Goal: Transaction & Acquisition: Purchase product/service

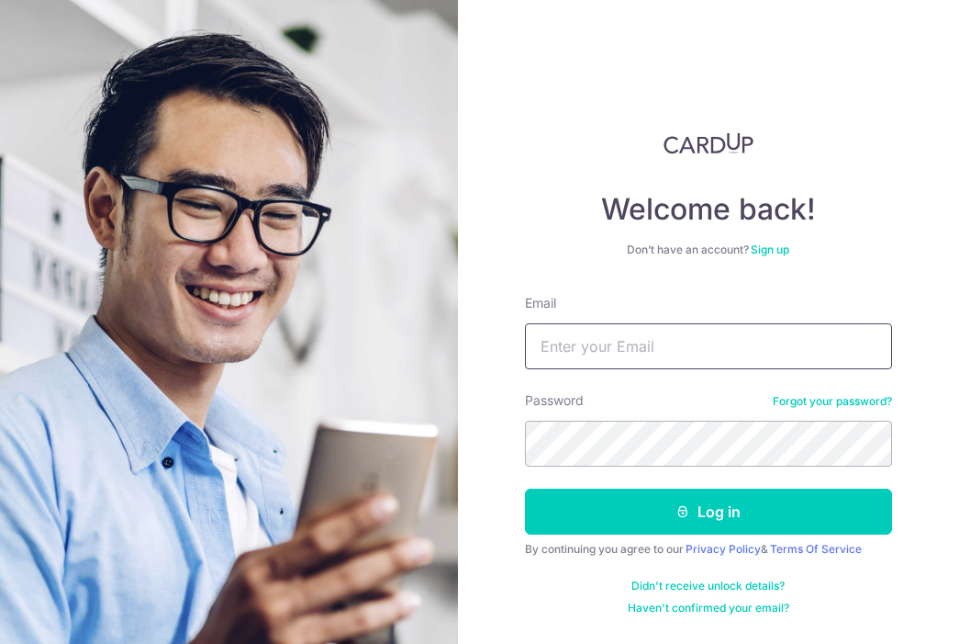
type input "[EMAIL_ADDRESS][DOMAIN_NAME]"
click at [525, 488] on button "Log in" at bounding box center [708, 511] width 367 height 46
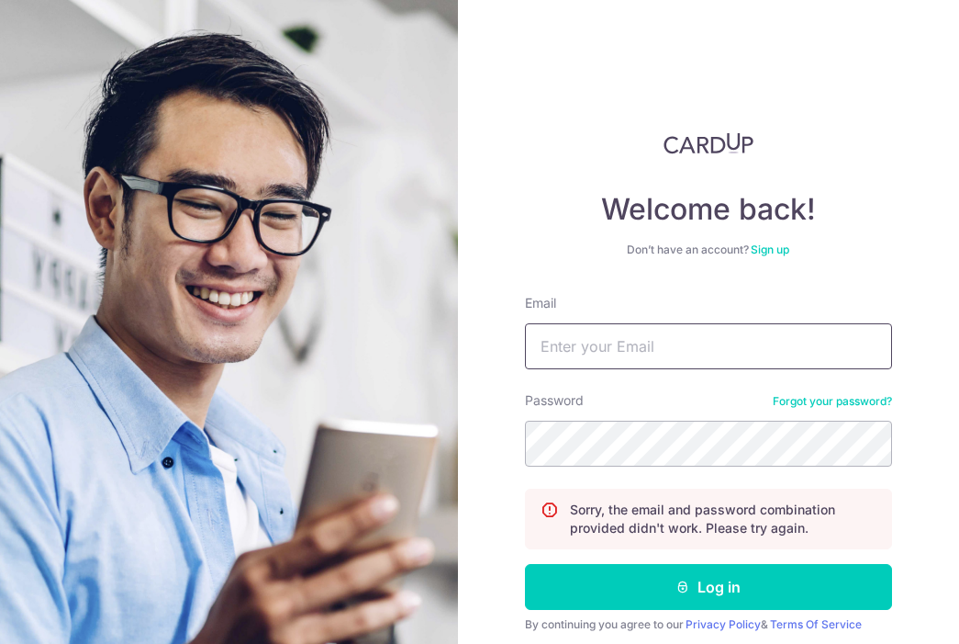
click at [703, 341] on input "Email" at bounding box center [708, 346] width 367 height 46
type input "[EMAIL_ADDRESS][DOMAIN_NAME]"
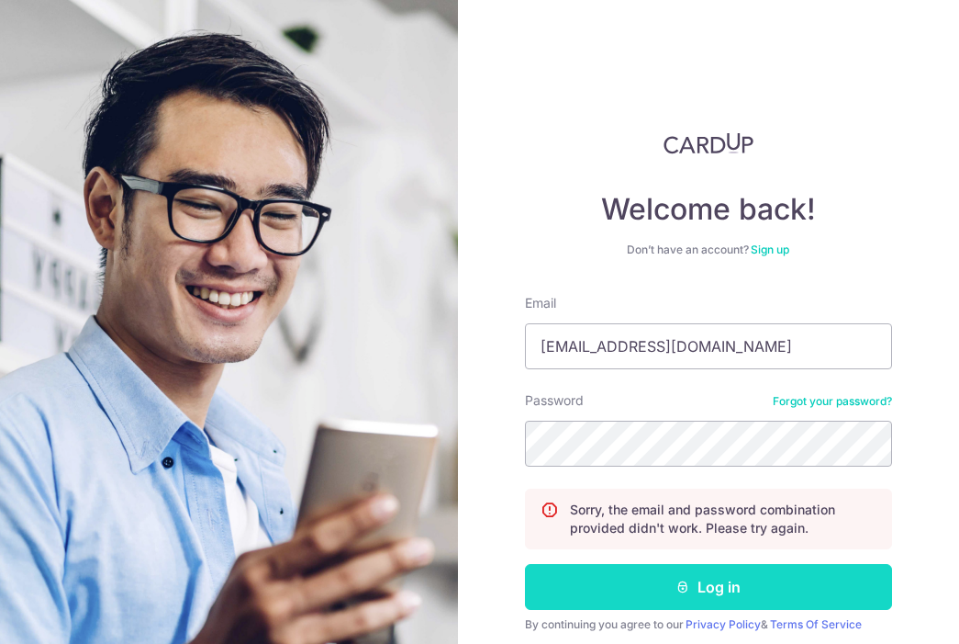
click at [743, 590] on button "Log in" at bounding box center [708, 587] width 367 height 46
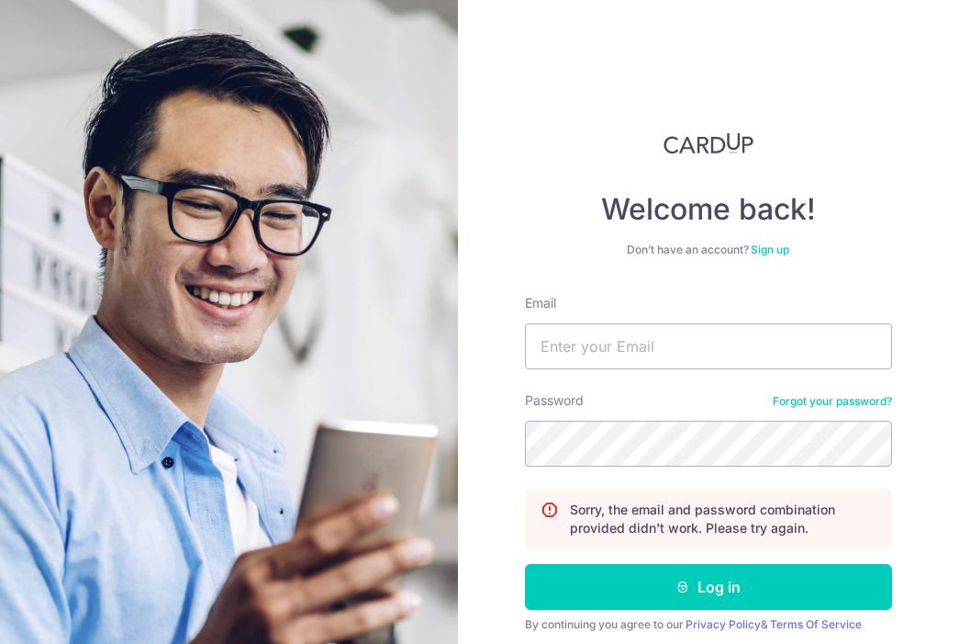
click at [846, 403] on link "Forgot your password?" at bounding box center [832, 401] width 119 height 15
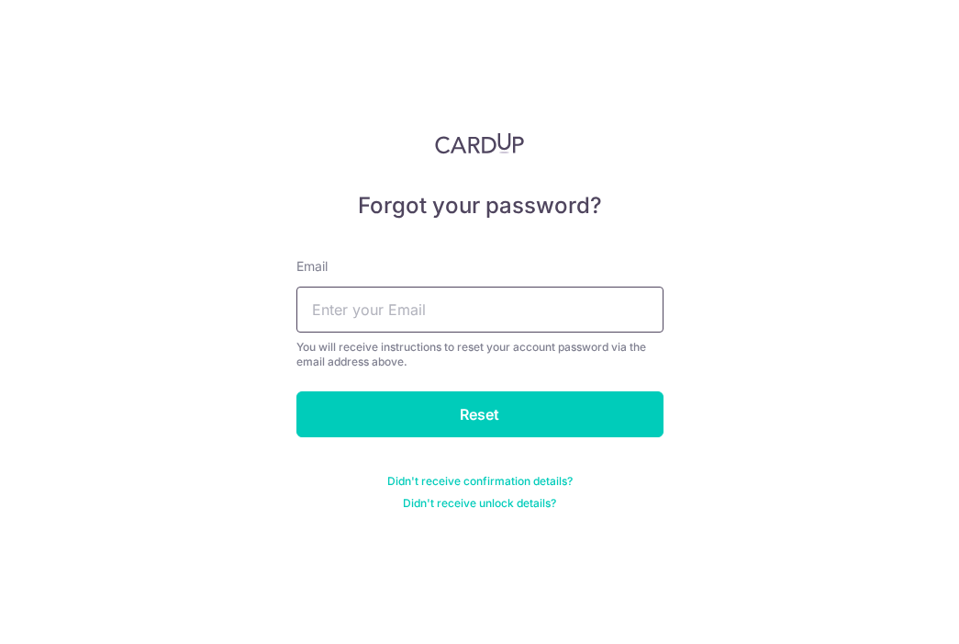
drag, startPoint x: 556, startPoint y: 313, endPoint x: 569, endPoint y: 320, distance: 14.8
click at [556, 313] on input "text" at bounding box center [480, 309] width 367 height 46
type input "[EMAIL_ADDRESS][DOMAIN_NAME]"
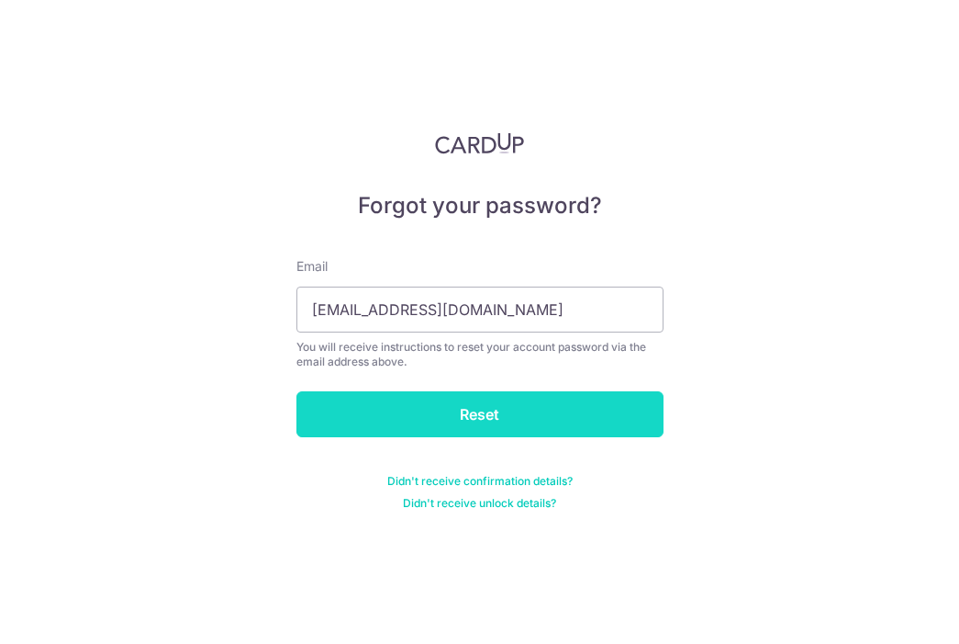
click at [529, 407] on input "Reset" at bounding box center [480, 414] width 367 height 46
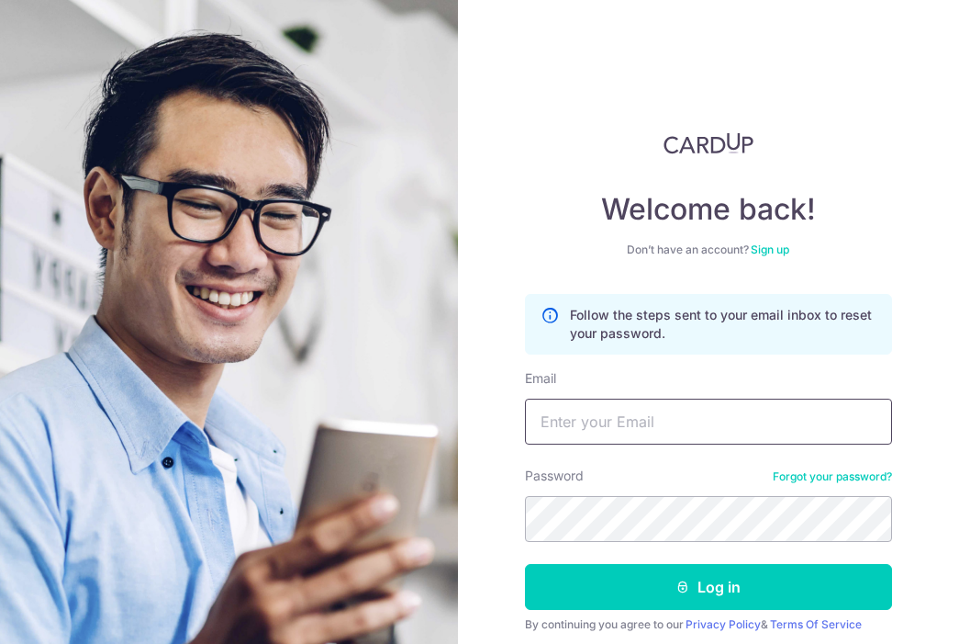
click at [569, 422] on input "Email" at bounding box center [708, 421] width 367 height 46
type input "[EMAIL_ADDRESS][DOMAIN_NAME]"
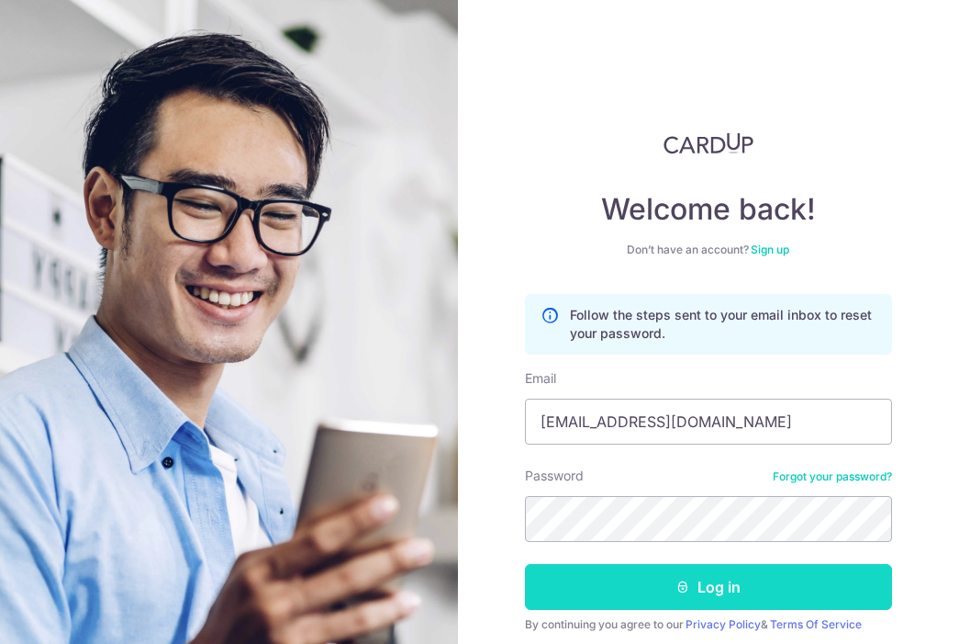
click at [750, 591] on button "Log in" at bounding box center [708, 587] width 367 height 46
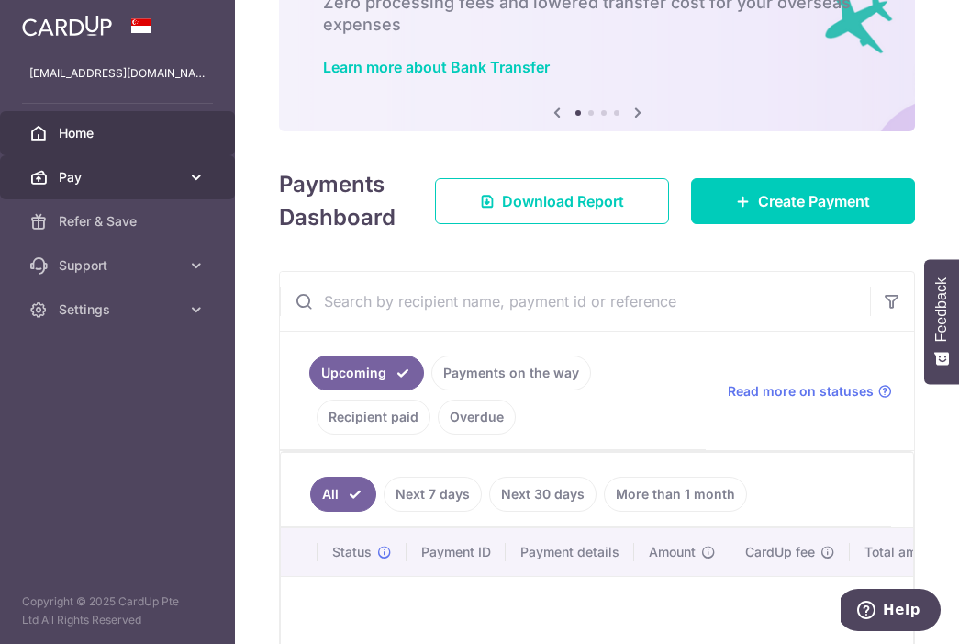
scroll to position [82, 0]
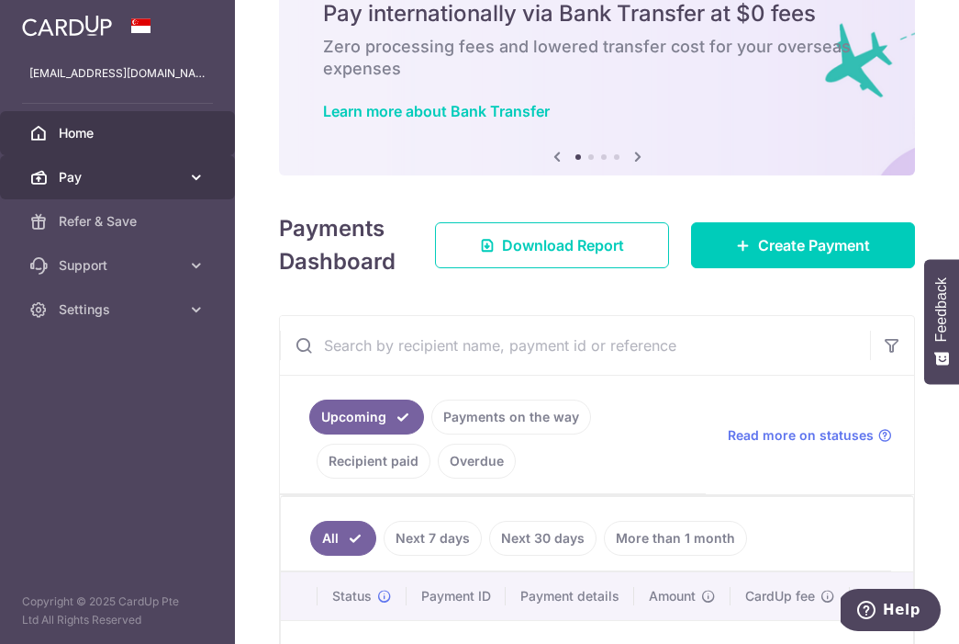
click at [82, 174] on span "Pay" at bounding box center [119, 177] width 121 height 18
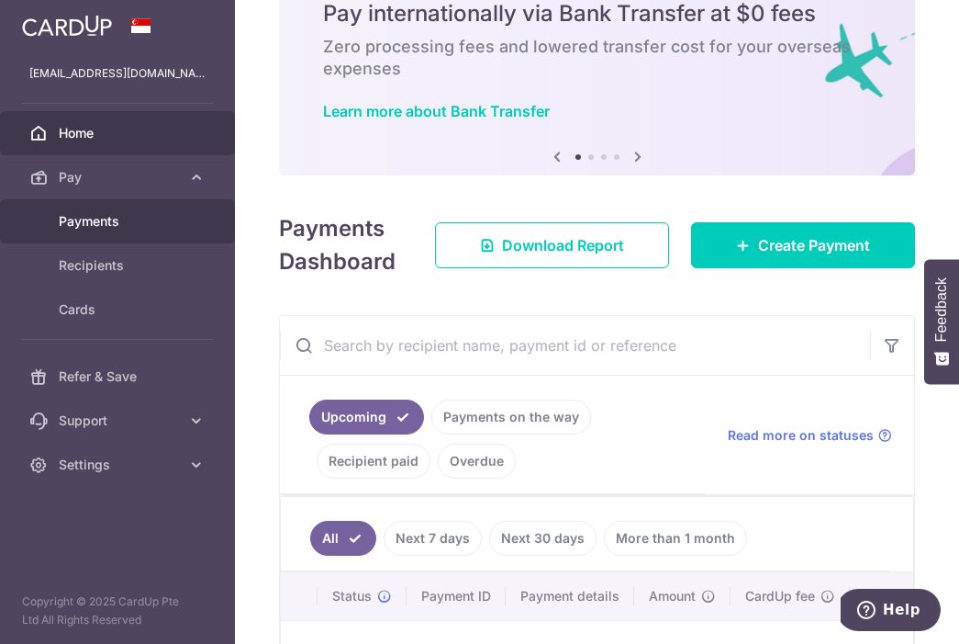
click at [111, 219] on span "Payments" at bounding box center [119, 221] width 121 height 18
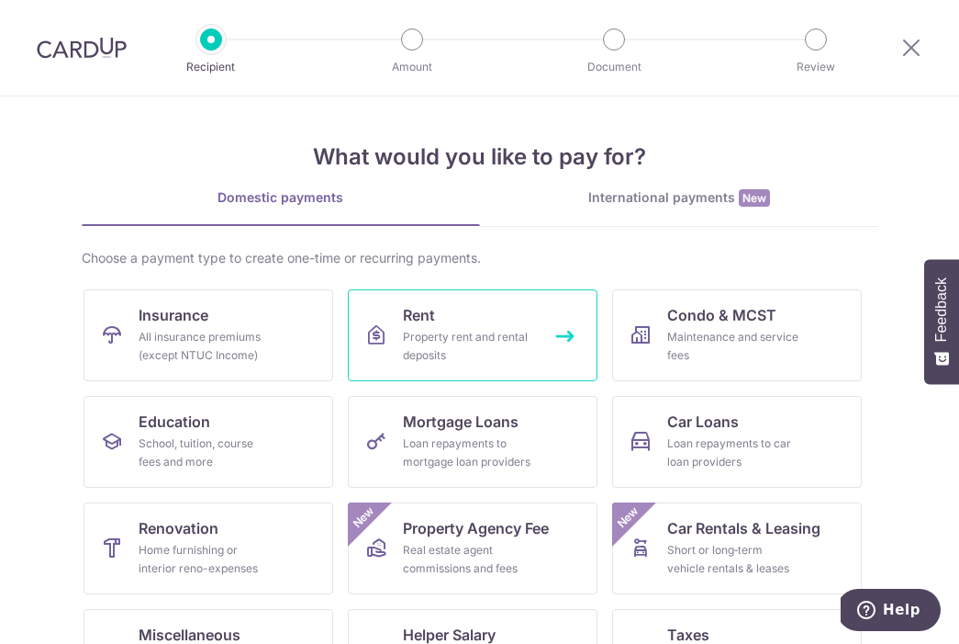
click at [438, 336] on div "Property rent and rental deposits" at bounding box center [469, 346] width 132 height 37
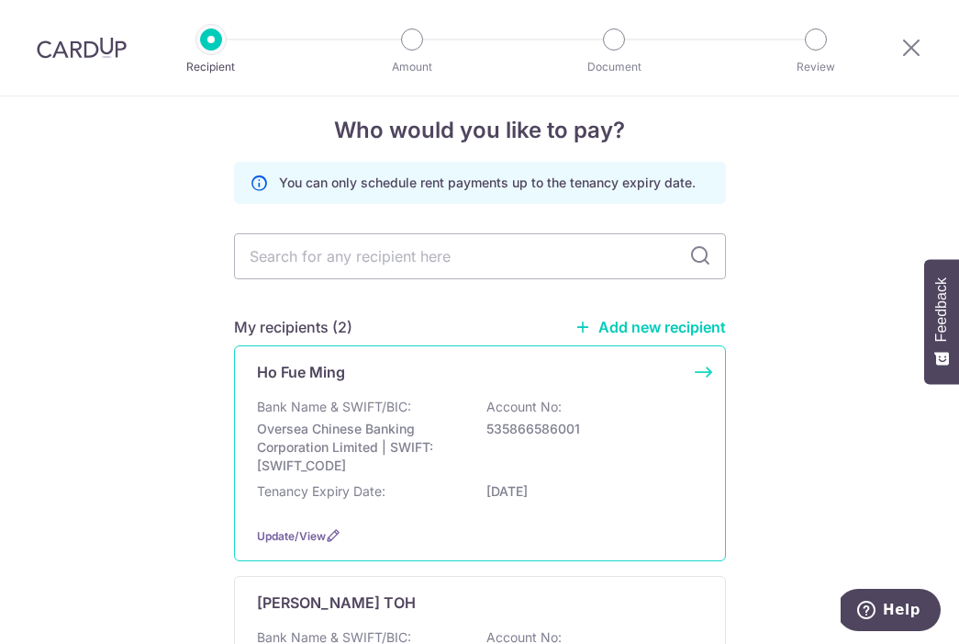
scroll to position [12, 0]
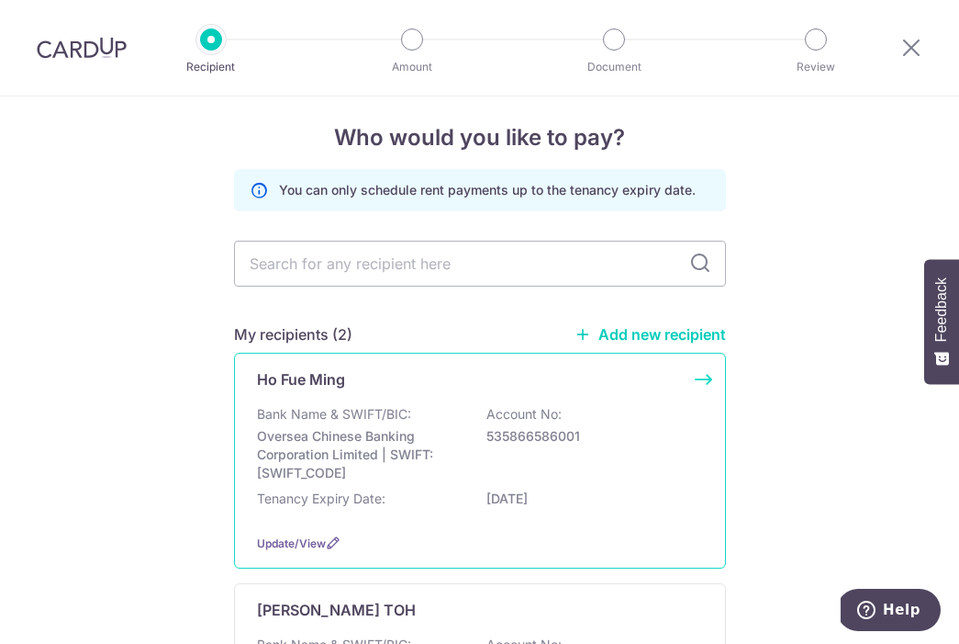
click at [700, 378] on div "Ho Fue Ming Bank Name & SWIFT/BIC: Oversea Chinese Banking Corporation Limited …" at bounding box center [480, 461] width 492 height 216
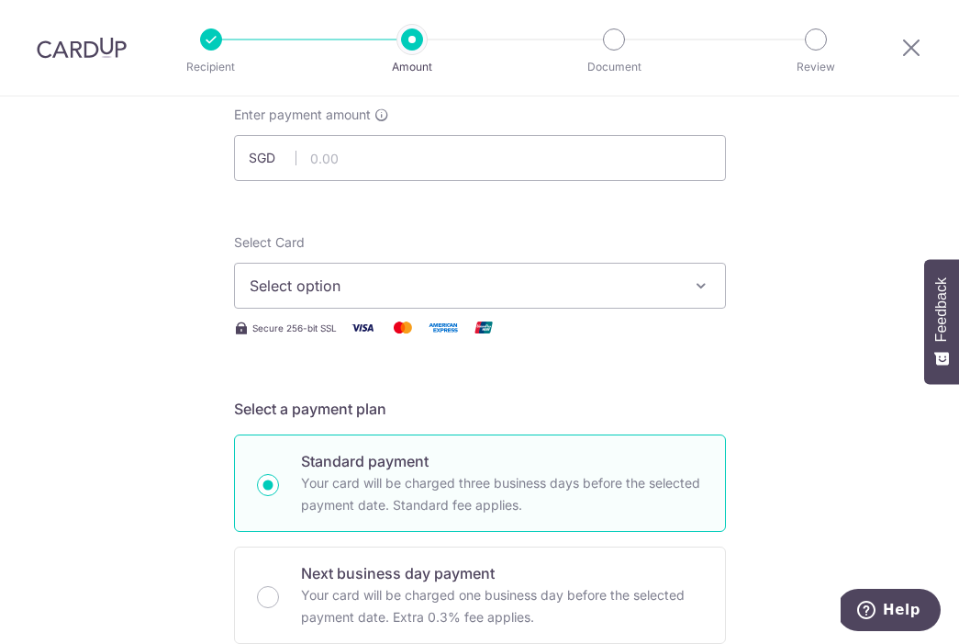
scroll to position [17, 0]
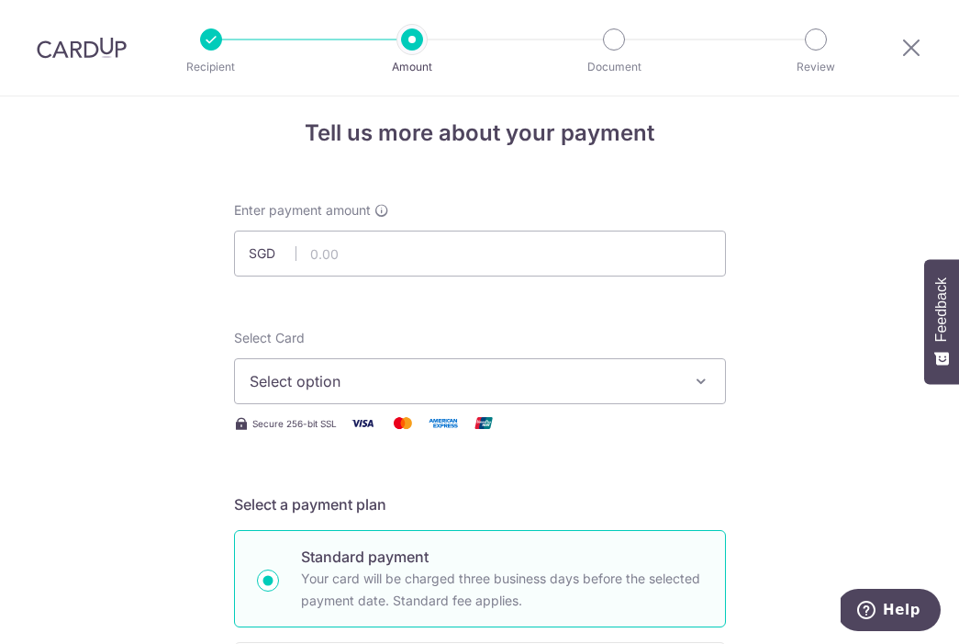
click at [692, 375] on icon "button" at bounding box center [701, 381] width 18 height 18
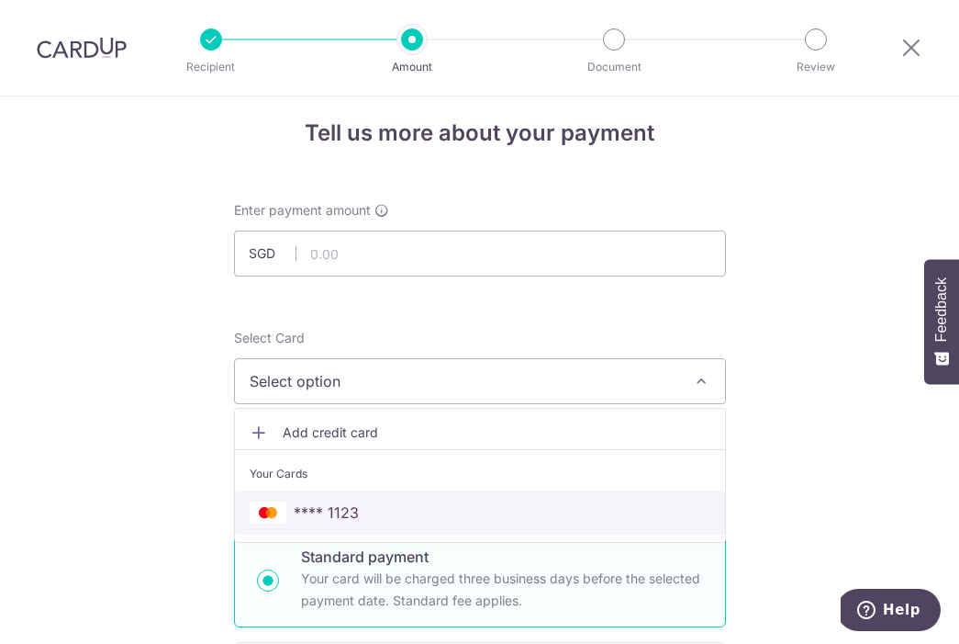
click at [455, 522] on span "**** 1123" at bounding box center [480, 512] width 461 height 22
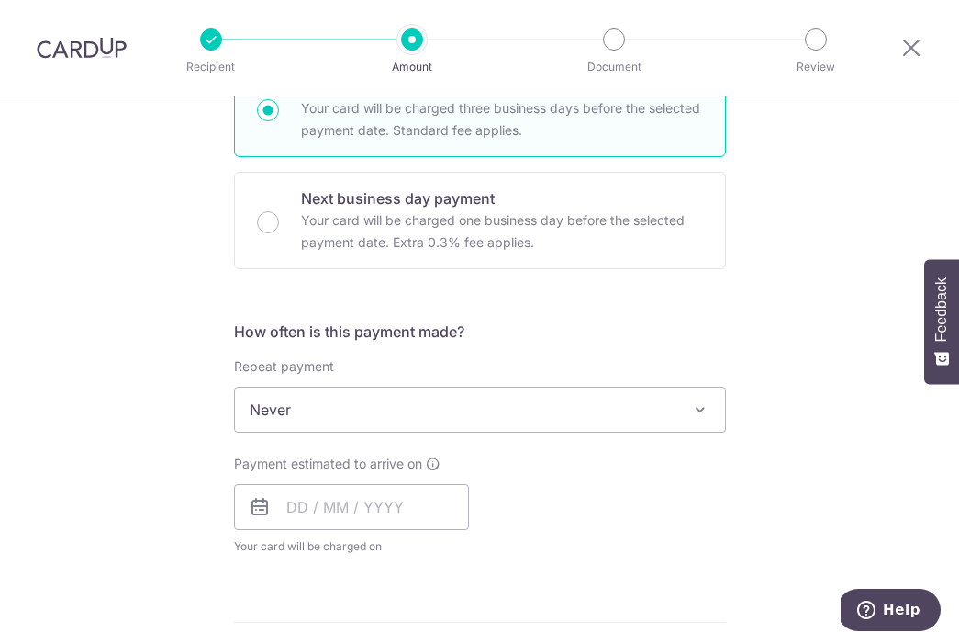
scroll to position [511, 0]
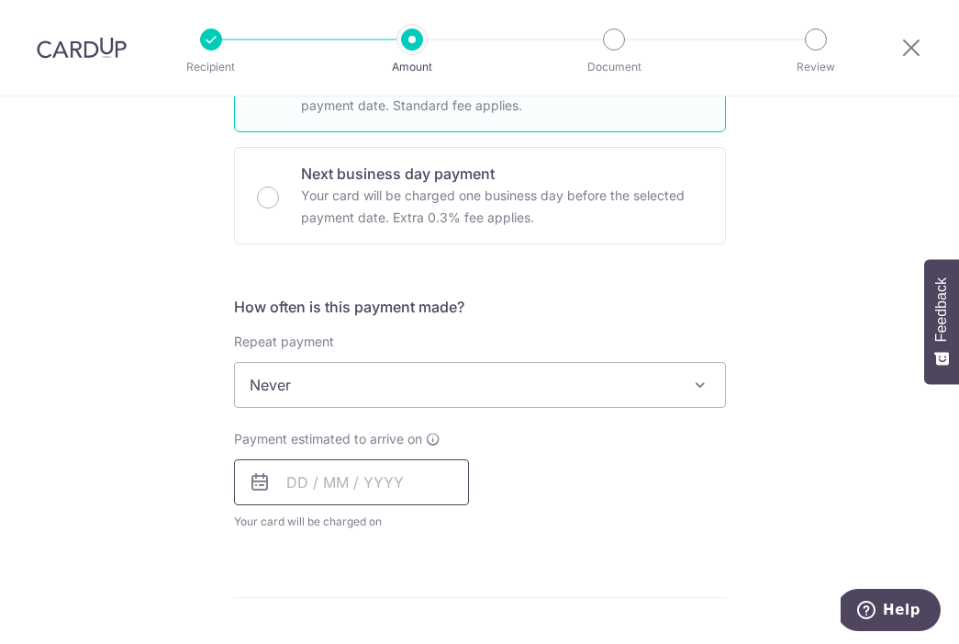
click at [413, 477] on input "text" at bounding box center [351, 482] width 235 height 46
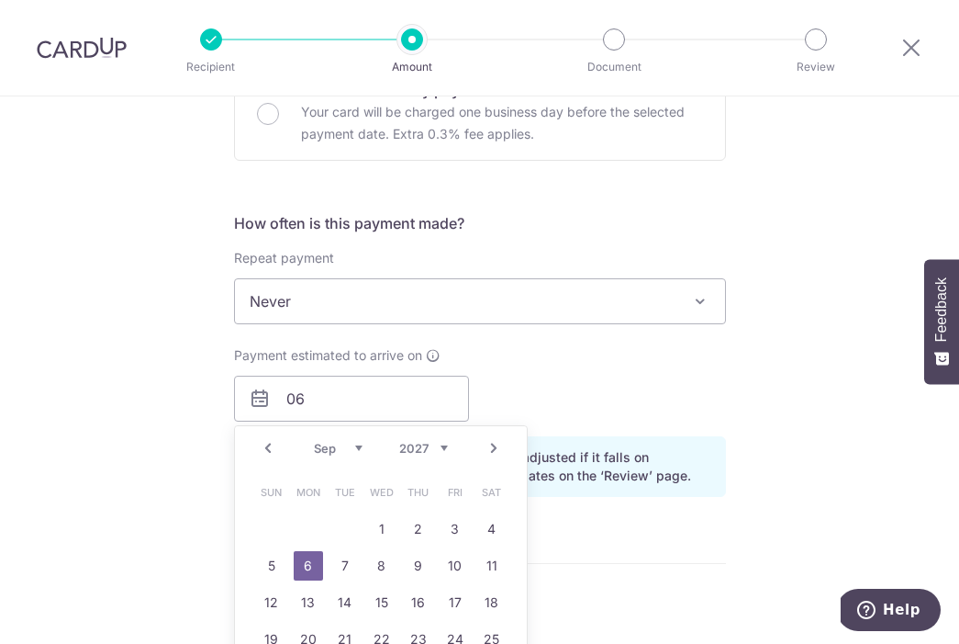
scroll to position [607, 0]
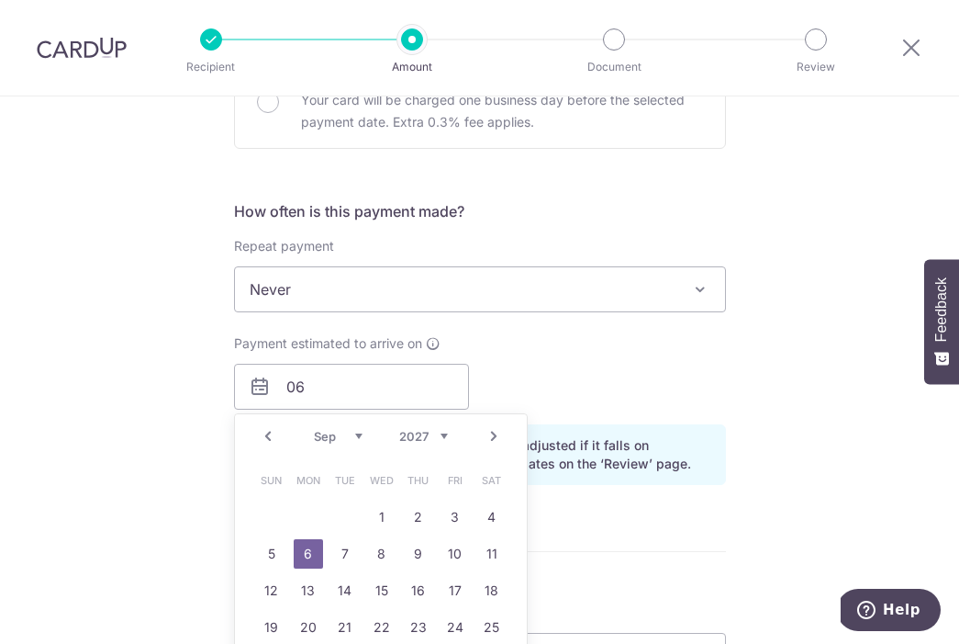
click at [308, 554] on link "6" at bounding box center [308, 553] width 29 height 29
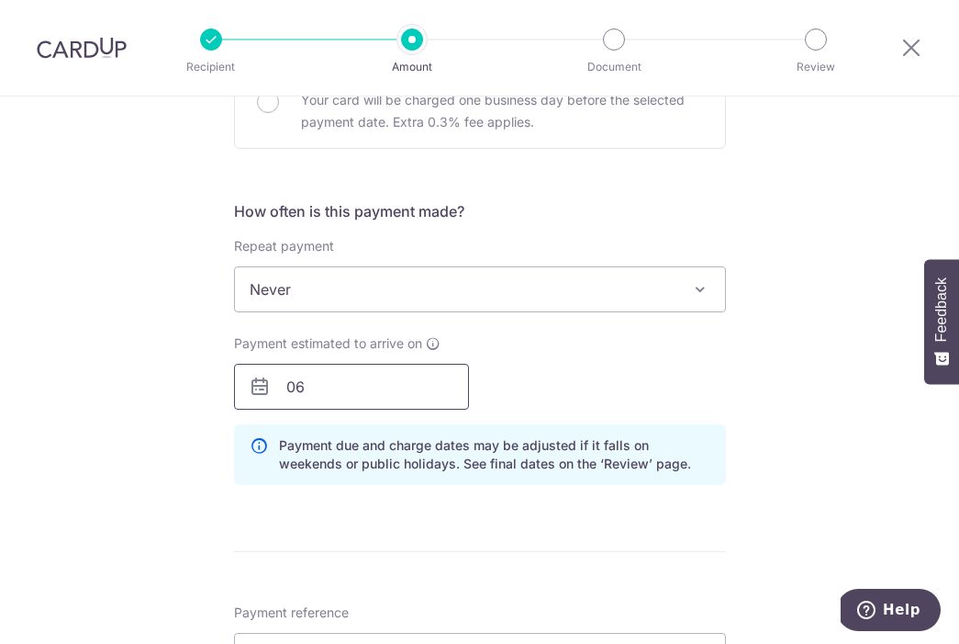
click at [334, 384] on input "06" at bounding box center [351, 387] width 235 height 46
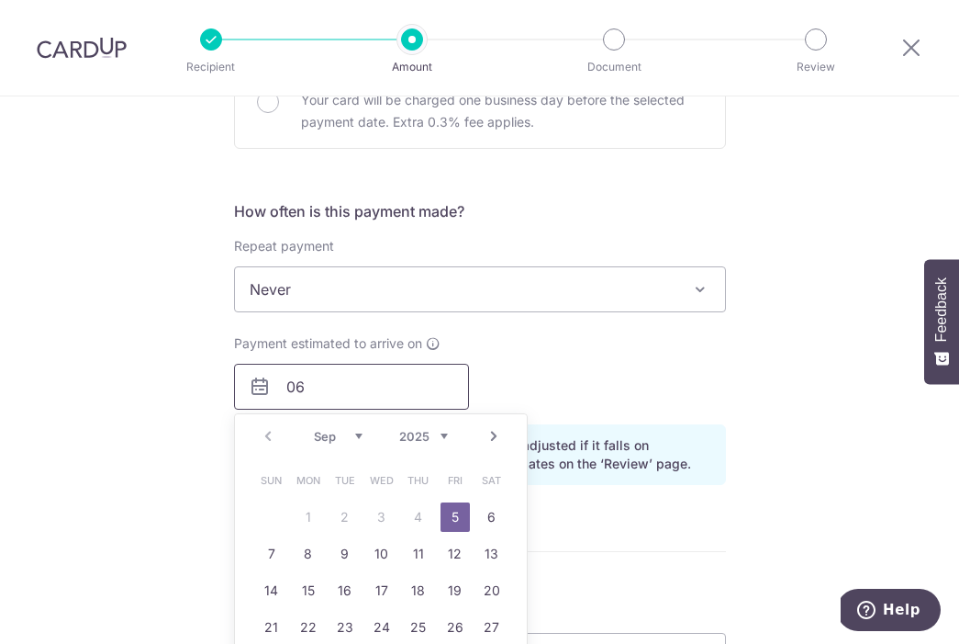
type input "0"
click at [413, 388] on input "text" at bounding box center [351, 387] width 235 height 46
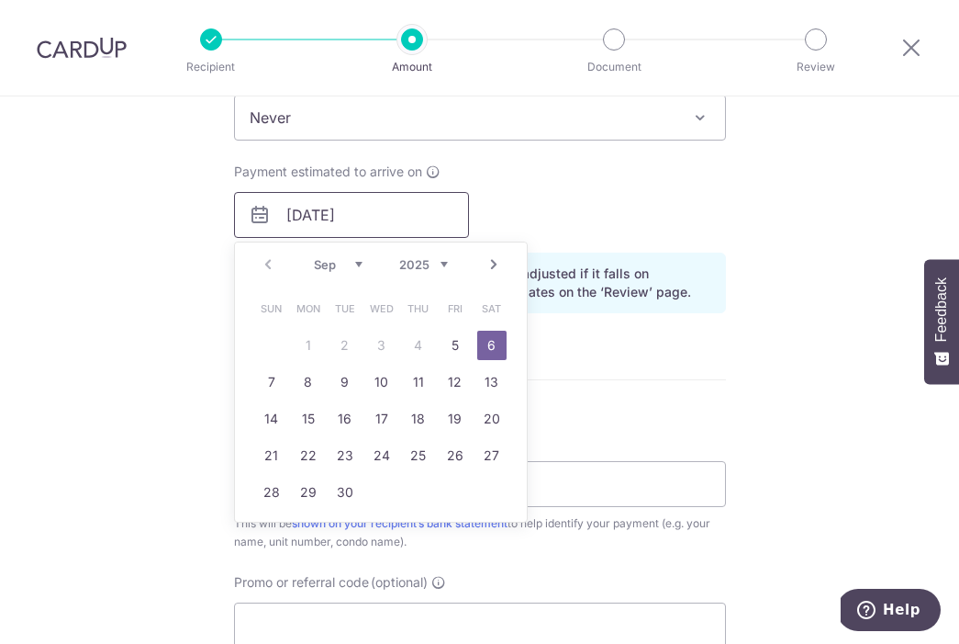
scroll to position [795, 0]
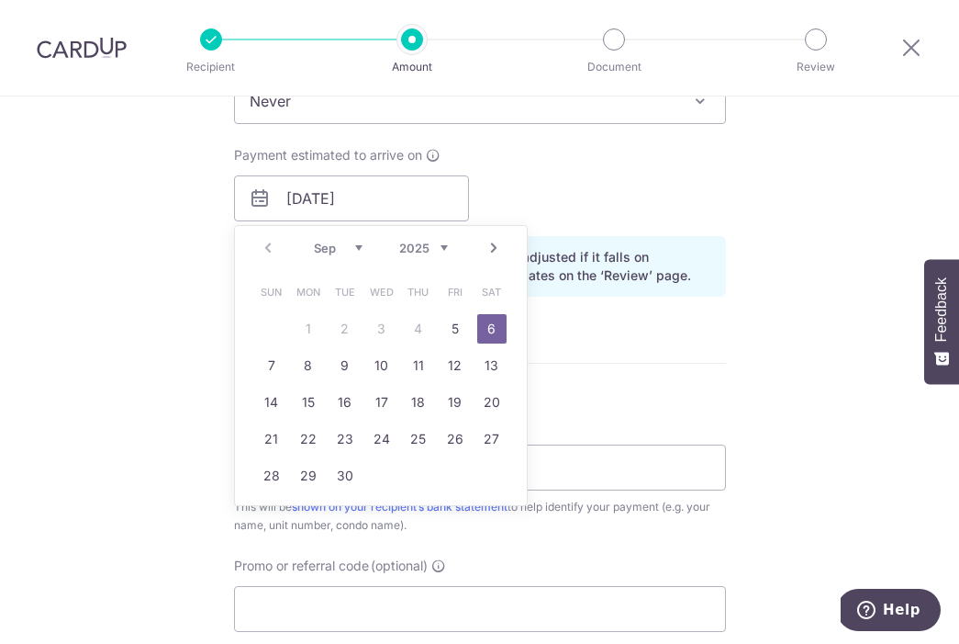
click at [619, 375] on form "Enter payment amount SGD Select Card **** 1123 Add credit card Your Cards **** …" at bounding box center [480, 174] width 492 height 1503
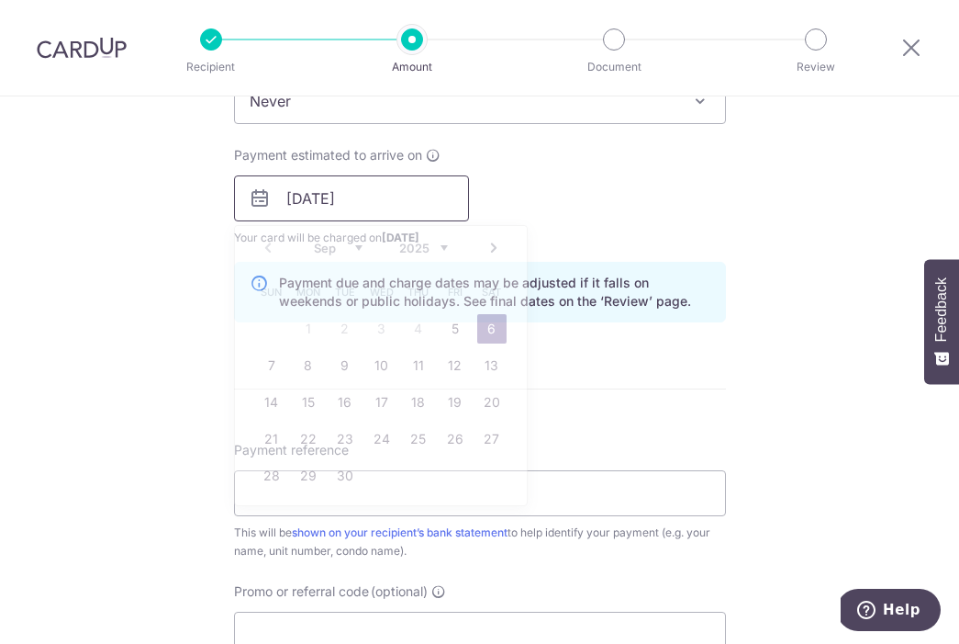
click at [296, 195] on input "06/09/2025" at bounding box center [351, 198] width 235 height 46
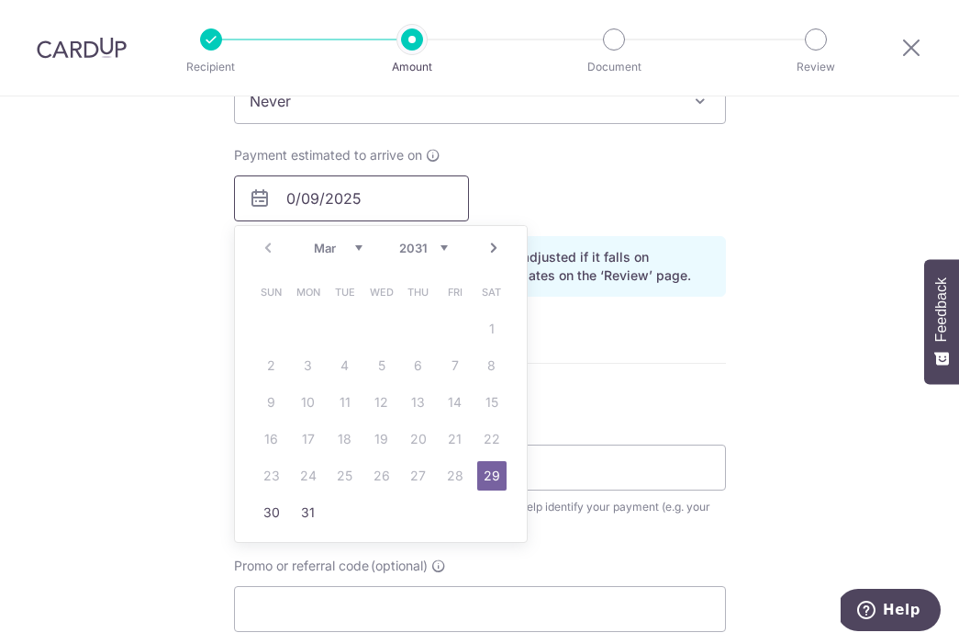
click at [289, 195] on input "0/09/2025" at bounding box center [351, 198] width 235 height 46
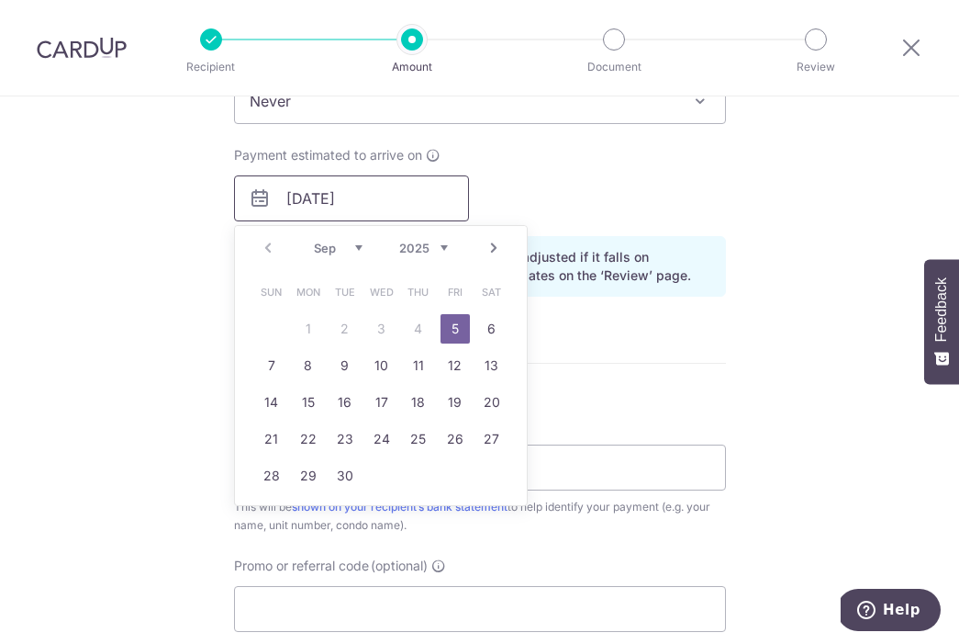
click at [386, 197] on input "[DATE]" at bounding box center [351, 198] width 235 height 46
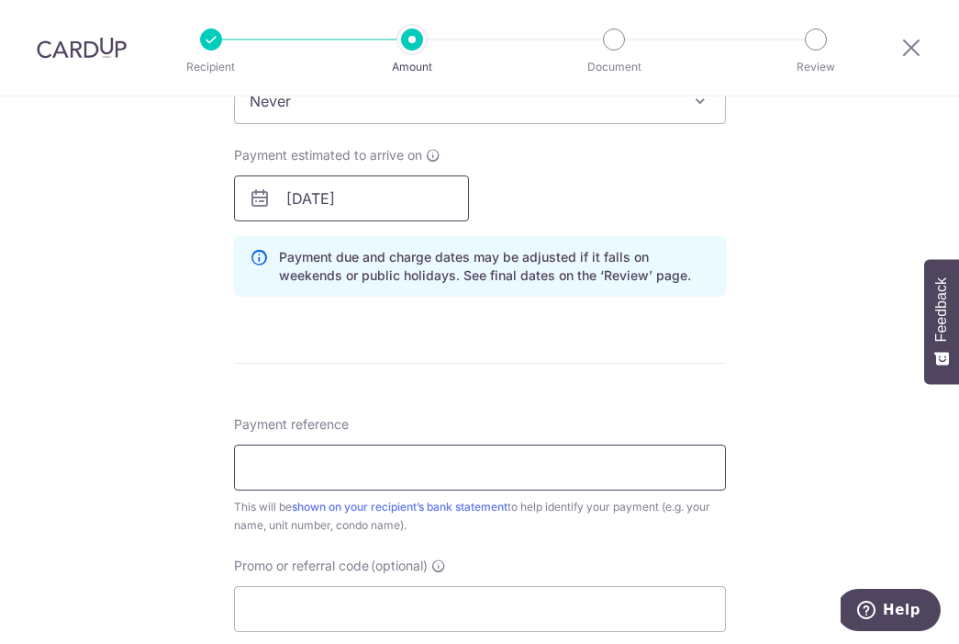
type input "[DATE]"
click at [324, 465] on input "Payment reference" at bounding box center [480, 467] width 492 height 46
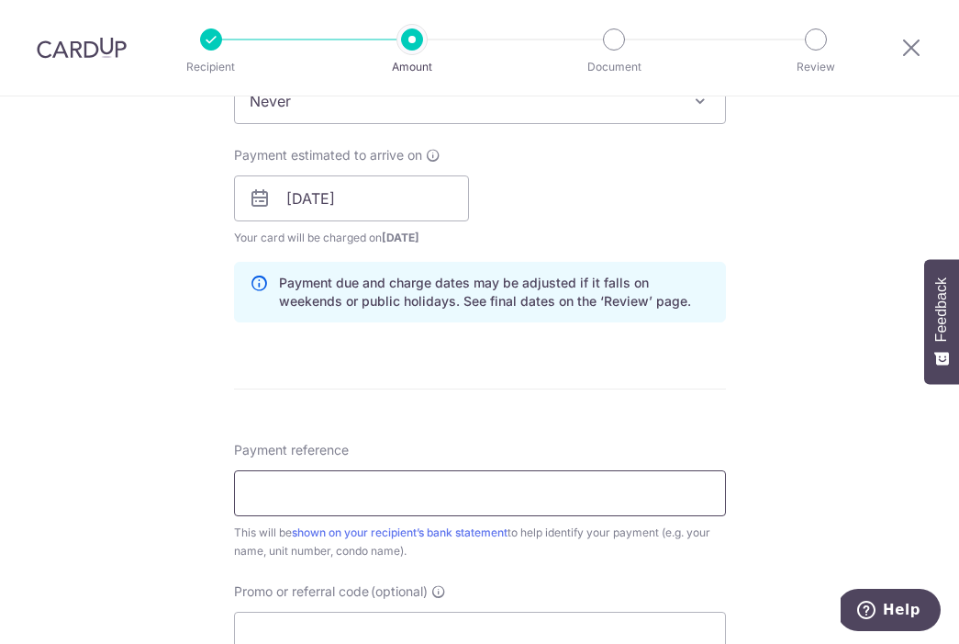
click at [447, 494] on input "Payment reference" at bounding box center [480, 493] width 492 height 46
type input "r"
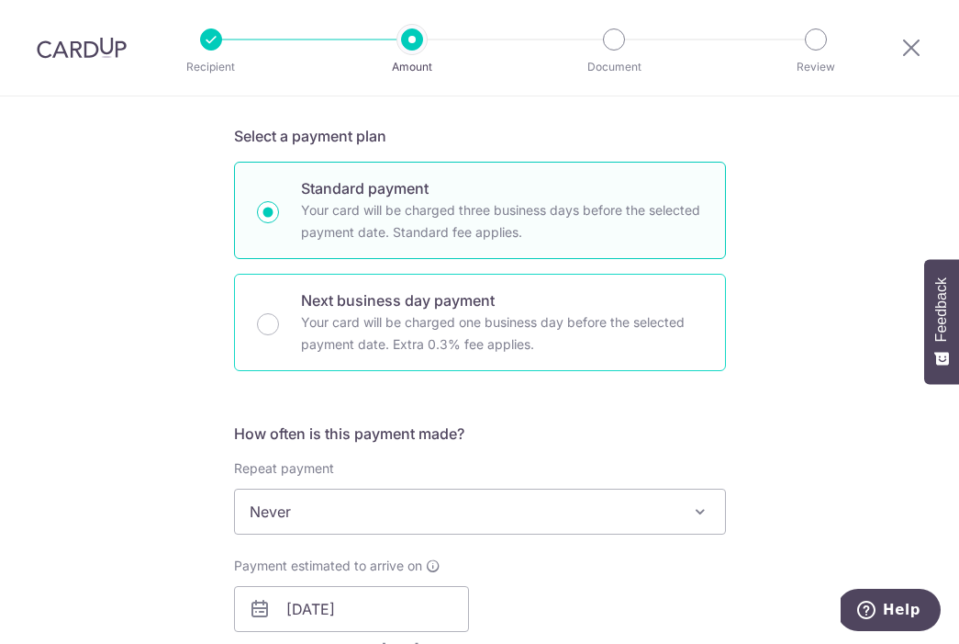
scroll to position [0, 0]
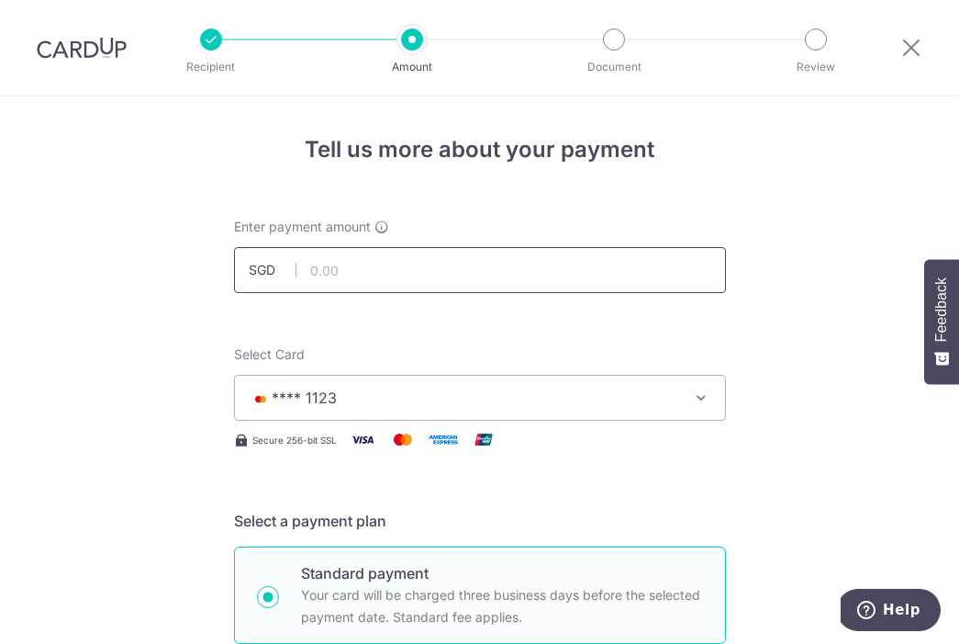
type input "Rental 7Sep-6Oct Yewtee #10-03"
click at [440, 267] on input "text" at bounding box center [480, 270] width 492 height 46
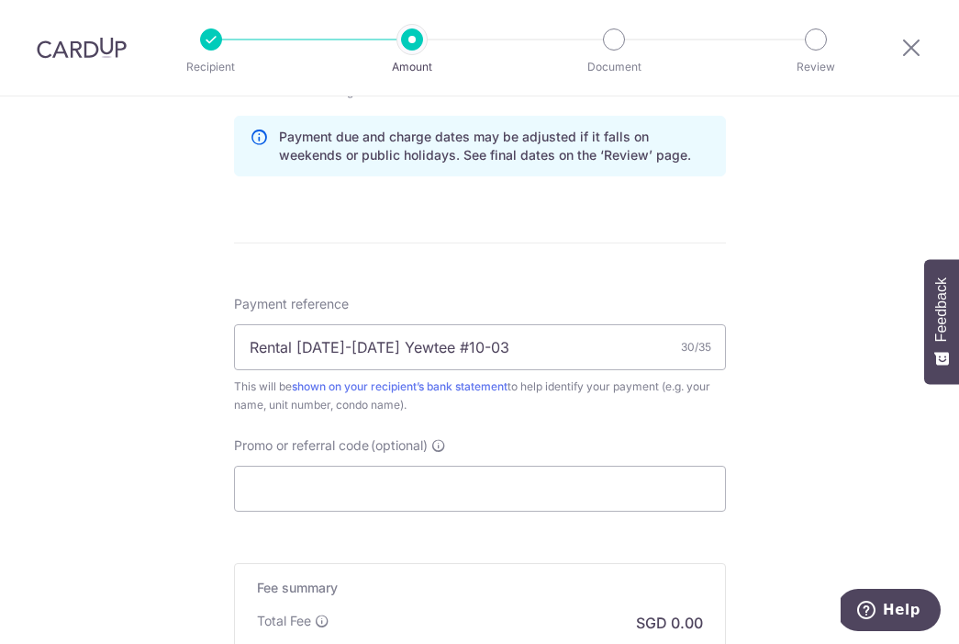
scroll to position [942, 0]
click at [417, 484] on input "Promo or referral code (optional)" at bounding box center [480, 488] width 492 height 46
type input "3,550.00"
paste input "SAVERENT179"
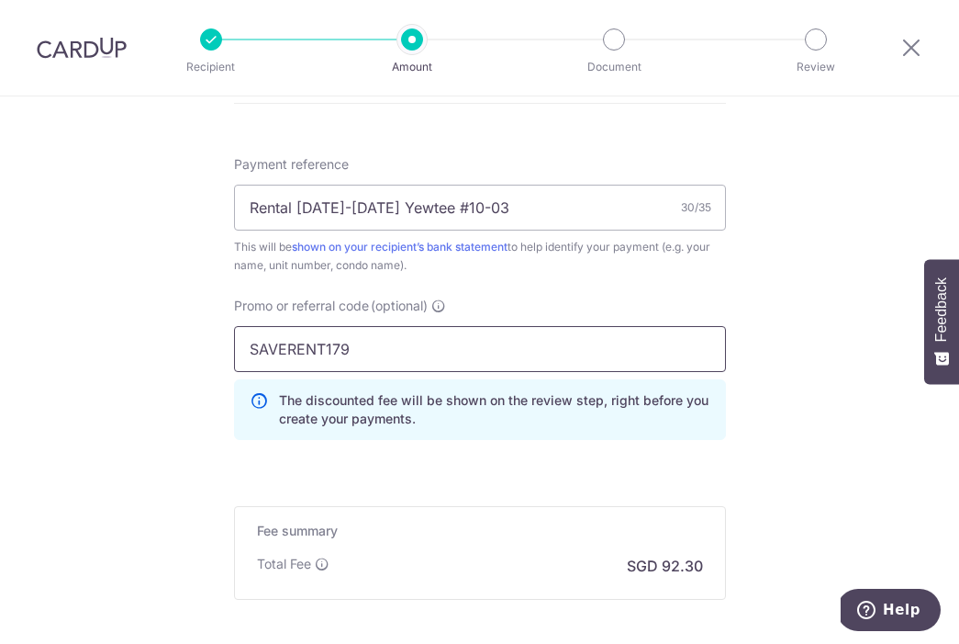
scroll to position [1087, 0]
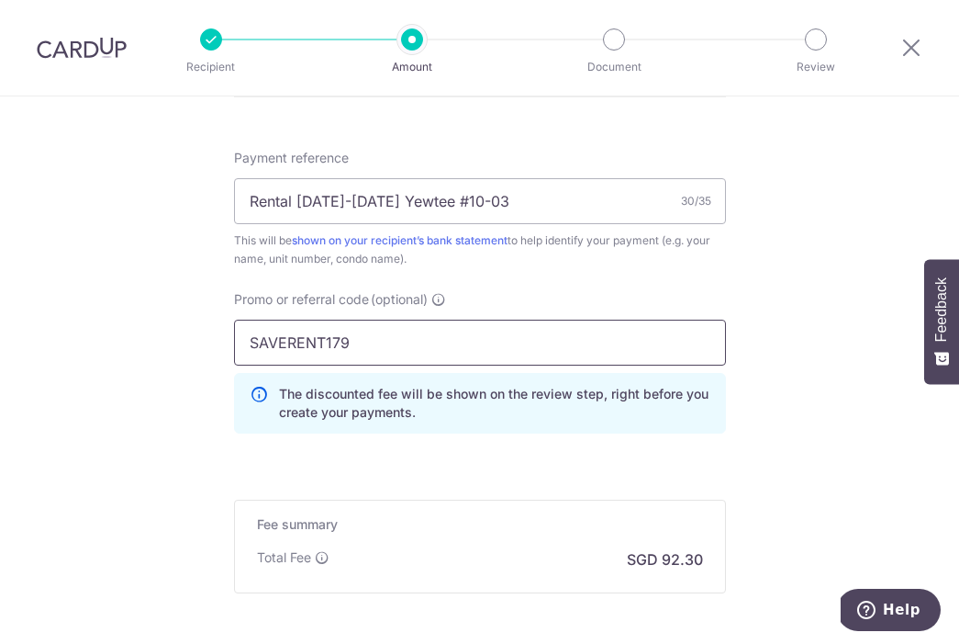
type input "SAVERENT179"
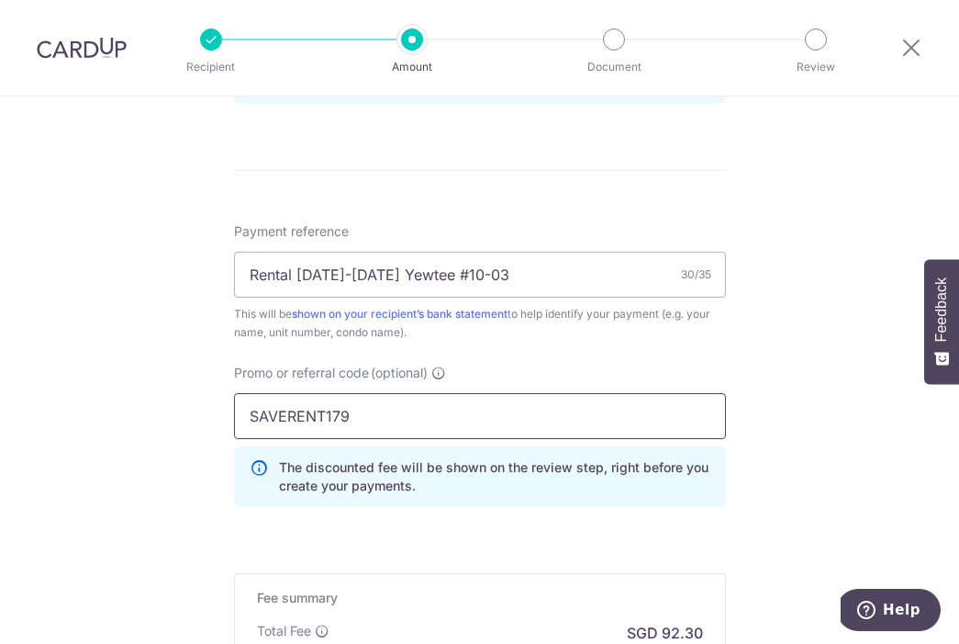
scroll to position [1271, 0]
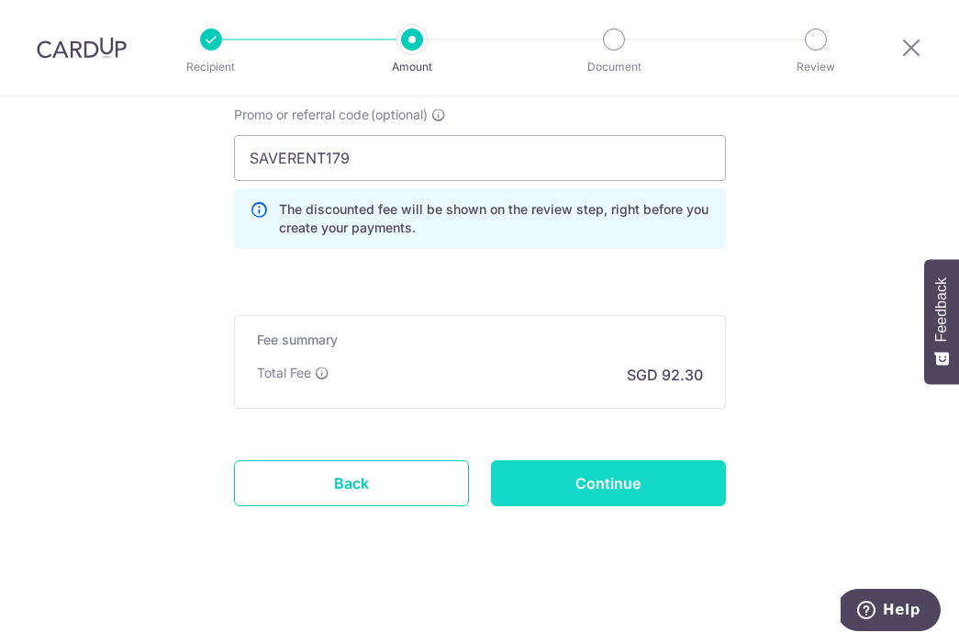
click at [652, 491] on input "Continue" at bounding box center [608, 483] width 235 height 46
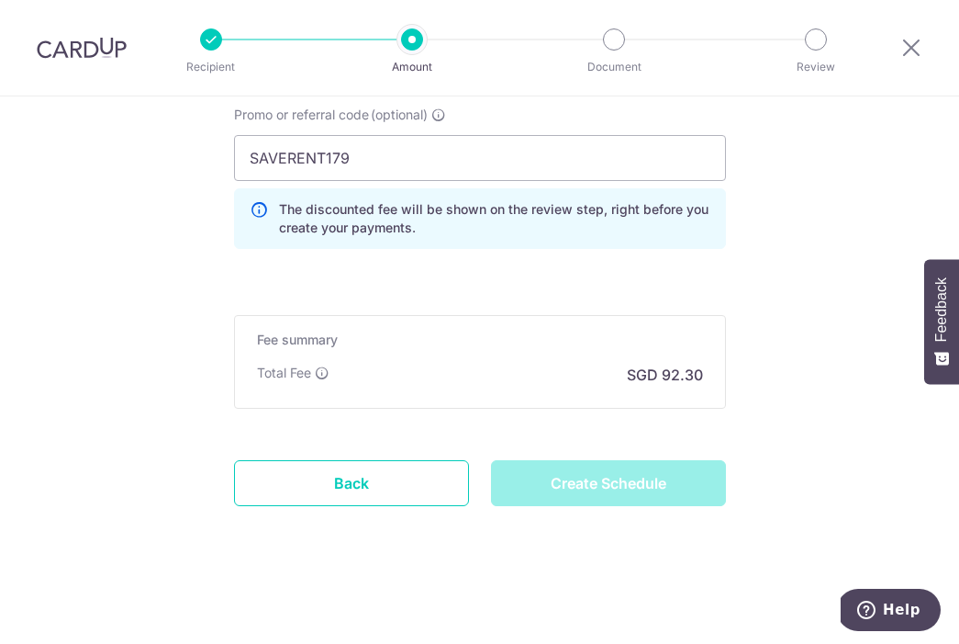
type input "Create Schedule"
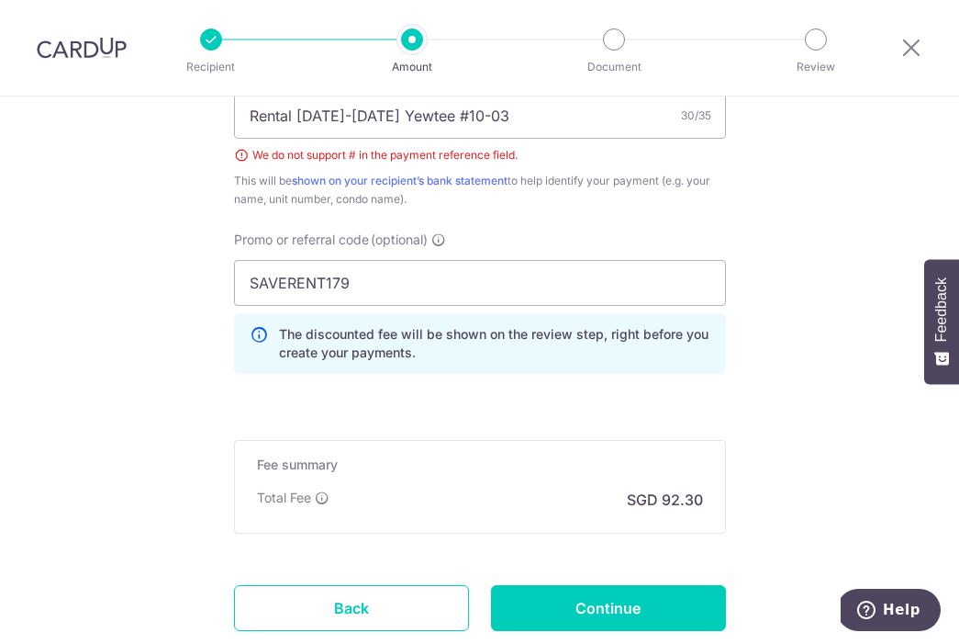
scroll to position [823, 0]
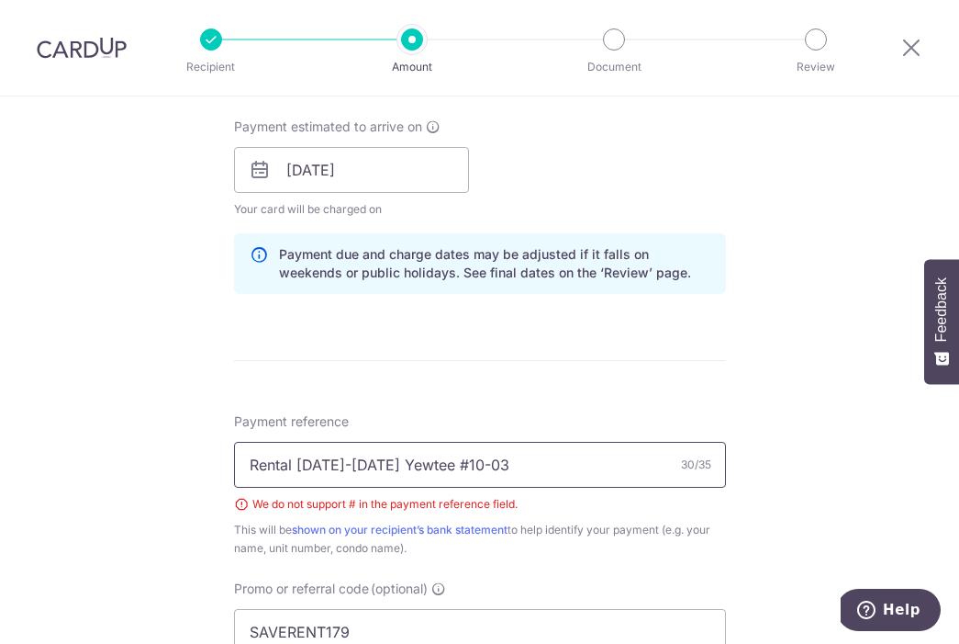
click at [435, 461] on input "Rental 7Sep-6Oct Yewtee #10-03" at bounding box center [480, 465] width 492 height 46
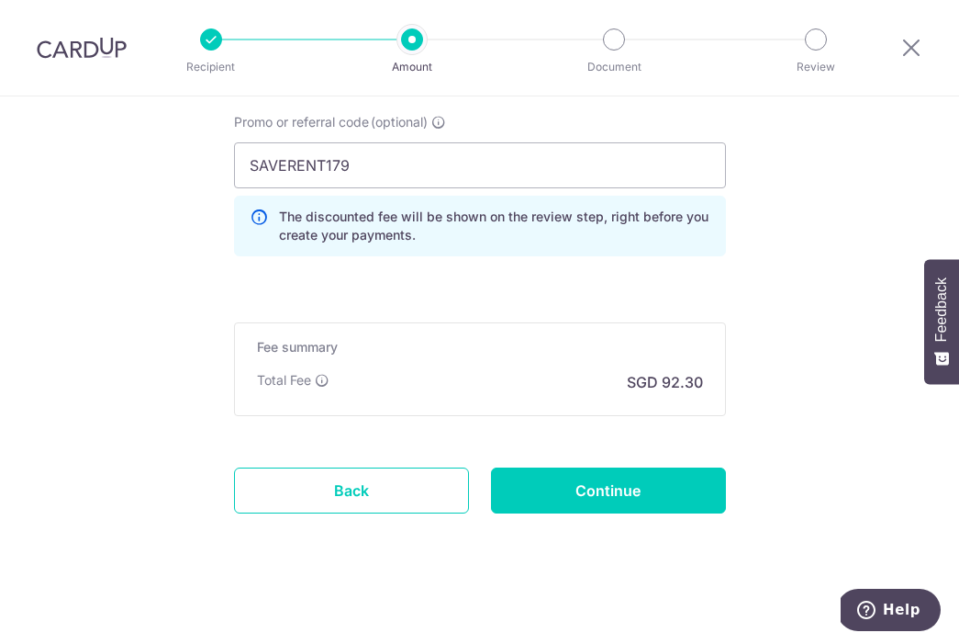
scroll to position [1297, 0]
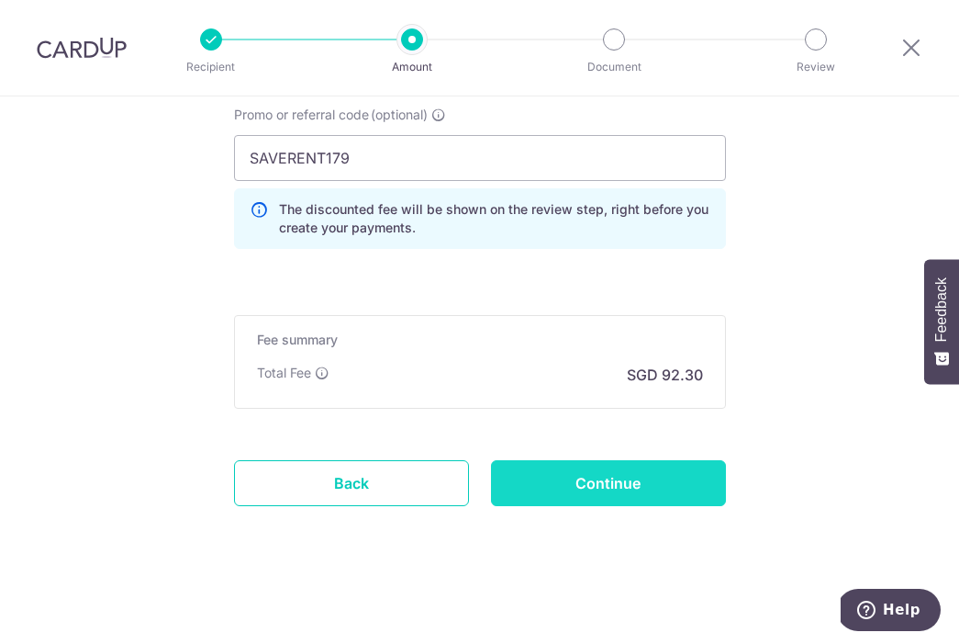
type input "Rental 7Sep-6Oct Yewtee Unit 10-03"
click at [637, 476] on input "Continue" at bounding box center [608, 483] width 235 height 46
type input "Create Schedule"
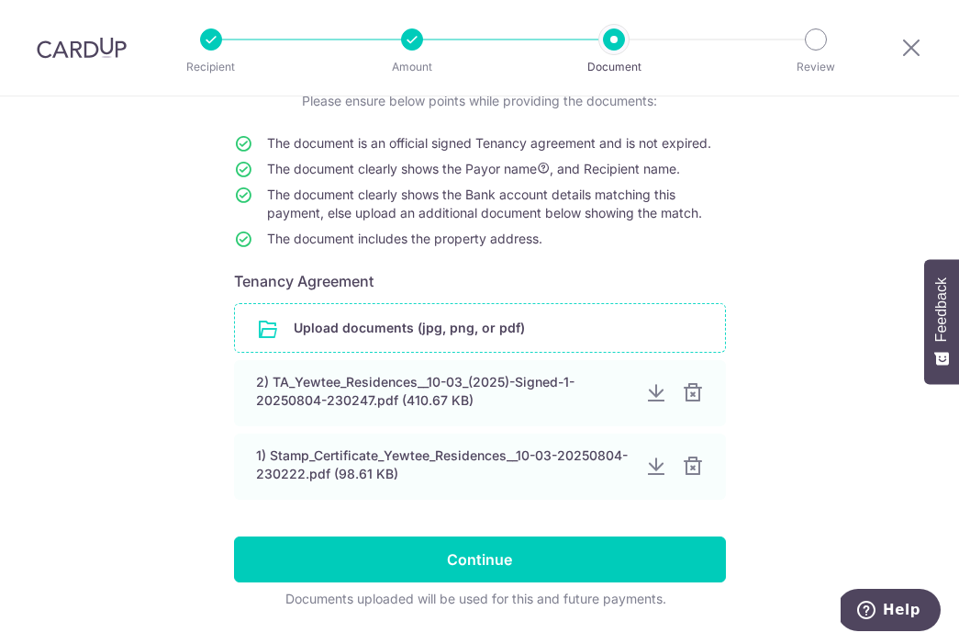
scroll to position [195, 0]
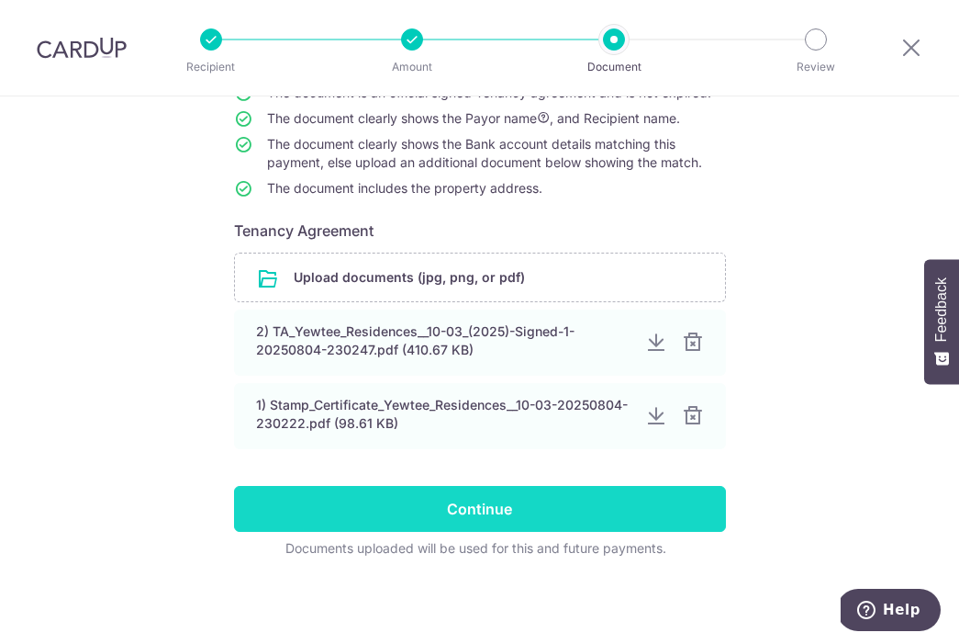
click at [541, 504] on input "Continue" at bounding box center [480, 509] width 492 height 46
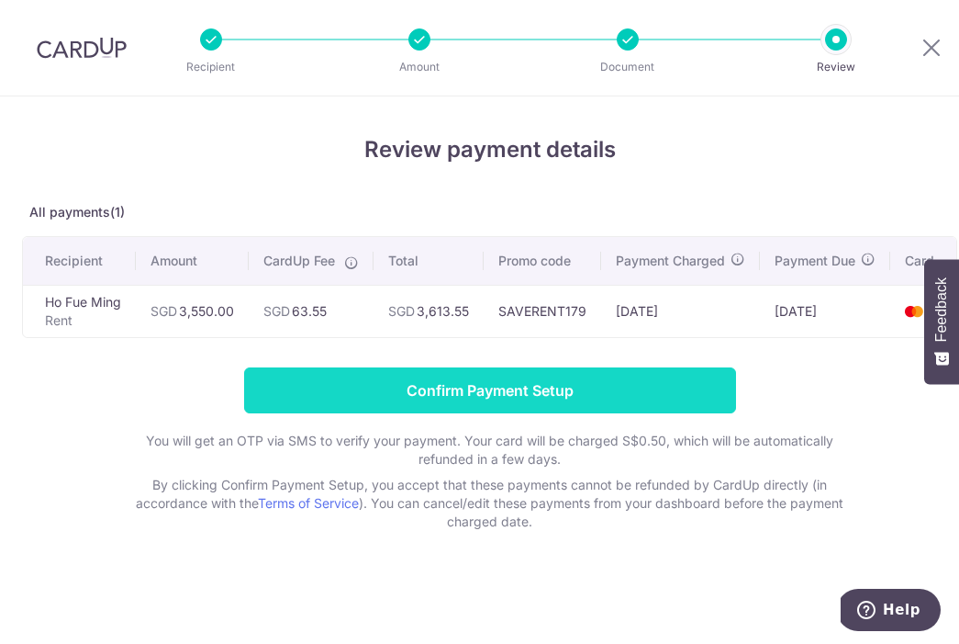
click at [531, 401] on input "Confirm Payment Setup" at bounding box center [490, 390] width 492 height 46
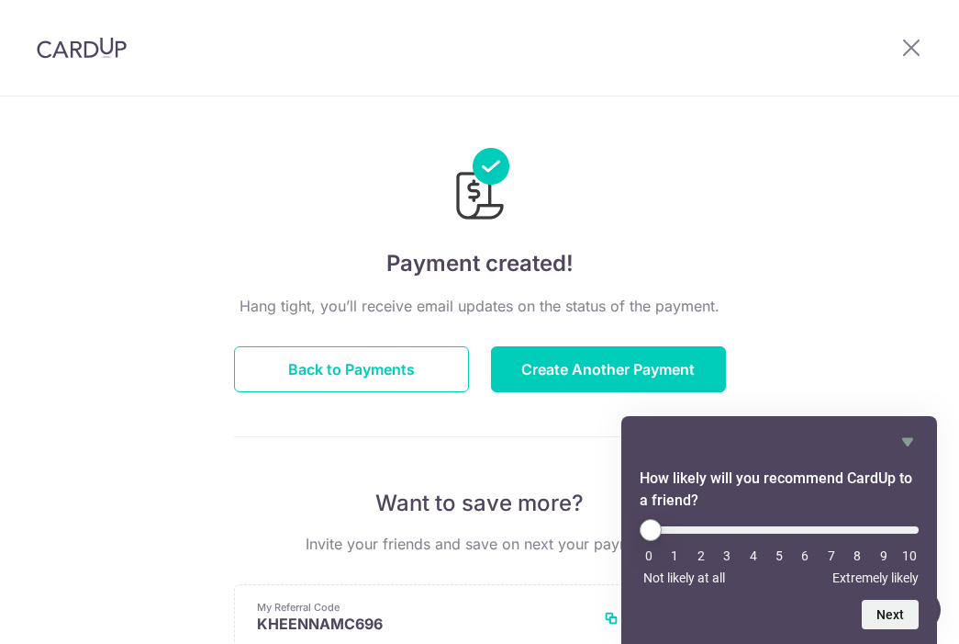
click at [909, 563] on div "0 1 2 3 4 5 6 7 8 9 10 Not likely at all Extremely likely" at bounding box center [779, 552] width 279 height 66
click at [911, 556] on li "10" at bounding box center [910, 555] width 18 height 15
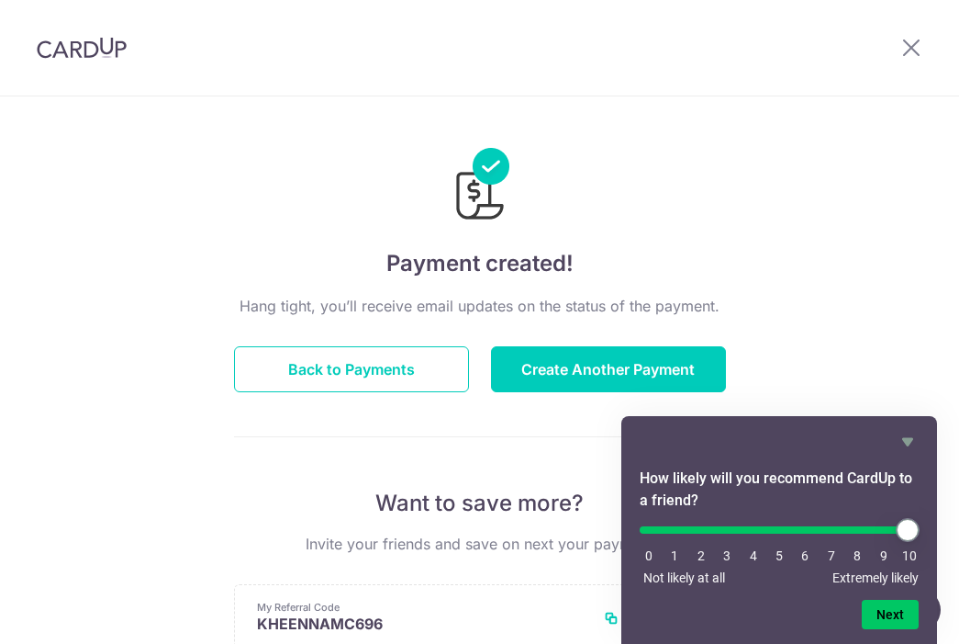
drag, startPoint x: 644, startPoint y: 527, endPoint x: 975, endPoint y: 538, distance: 330.7
type input "10"
click at [919, 533] on input "range" at bounding box center [779, 529] width 279 height 7
click at [900, 614] on button "Next" at bounding box center [890, 613] width 57 height 29
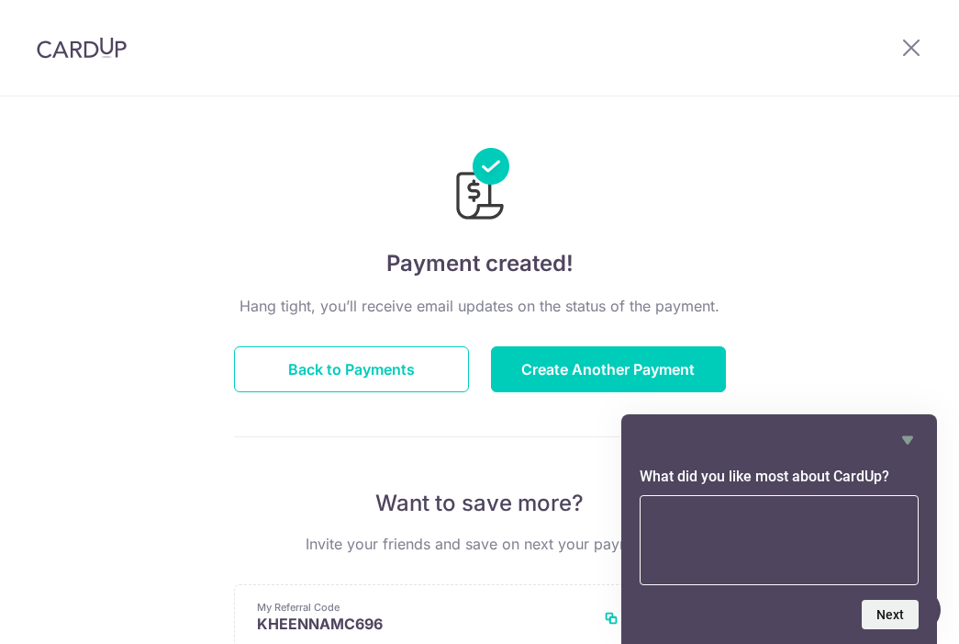
click at [492, 476] on div "Hang tight, you’ll receive email updates on the status of the payment. Back to …" at bounding box center [480, 643] width 492 height 696
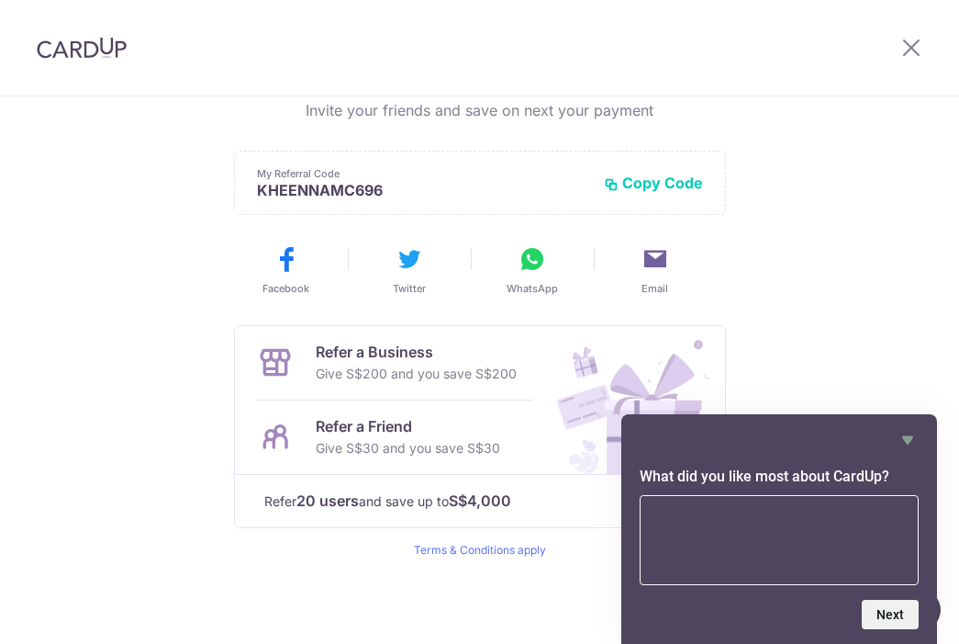
scroll to position [90, 0]
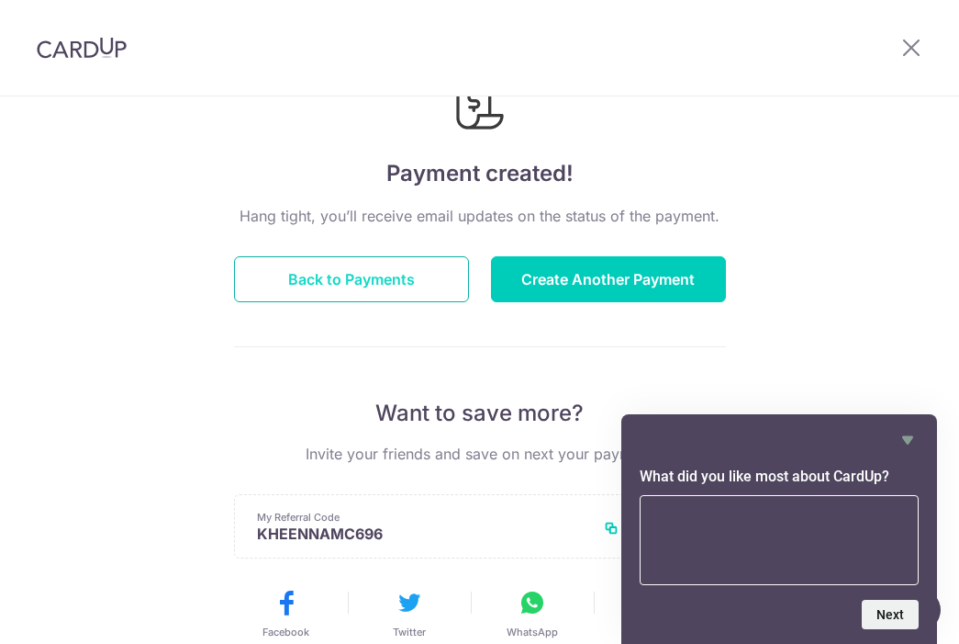
click at [358, 268] on button "Back to Payments" at bounding box center [351, 279] width 235 height 46
